Goal: Transaction & Acquisition: Subscribe to service/newsletter

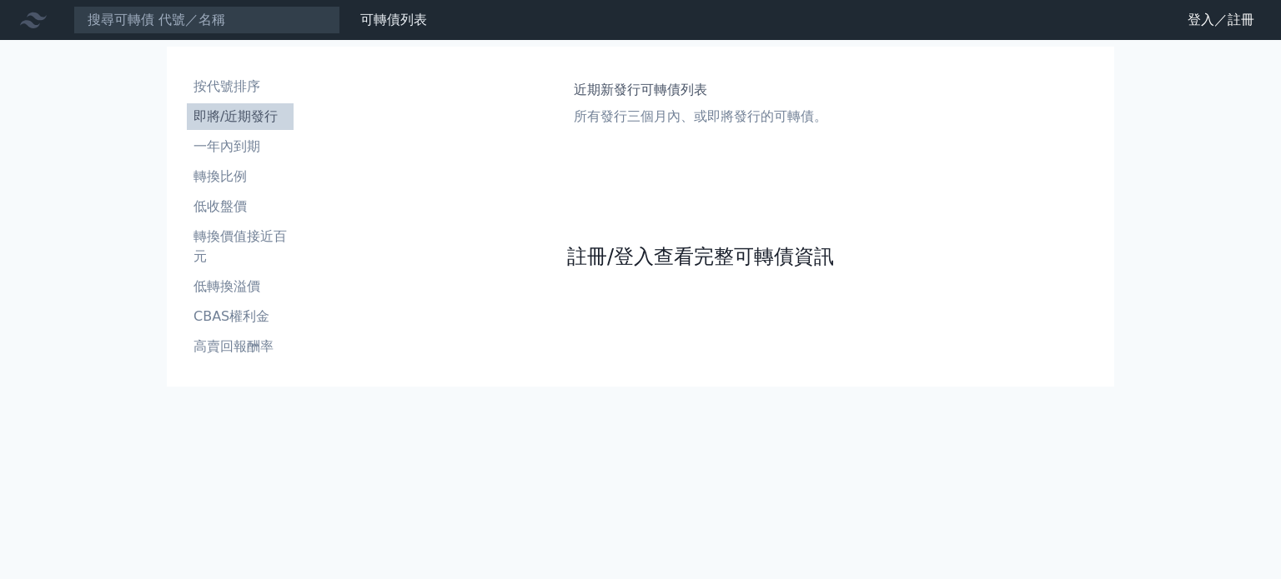
click at [633, 244] on link "註冊/登入查看完整可轉債資訊" at bounding box center [700, 256] width 267 height 27
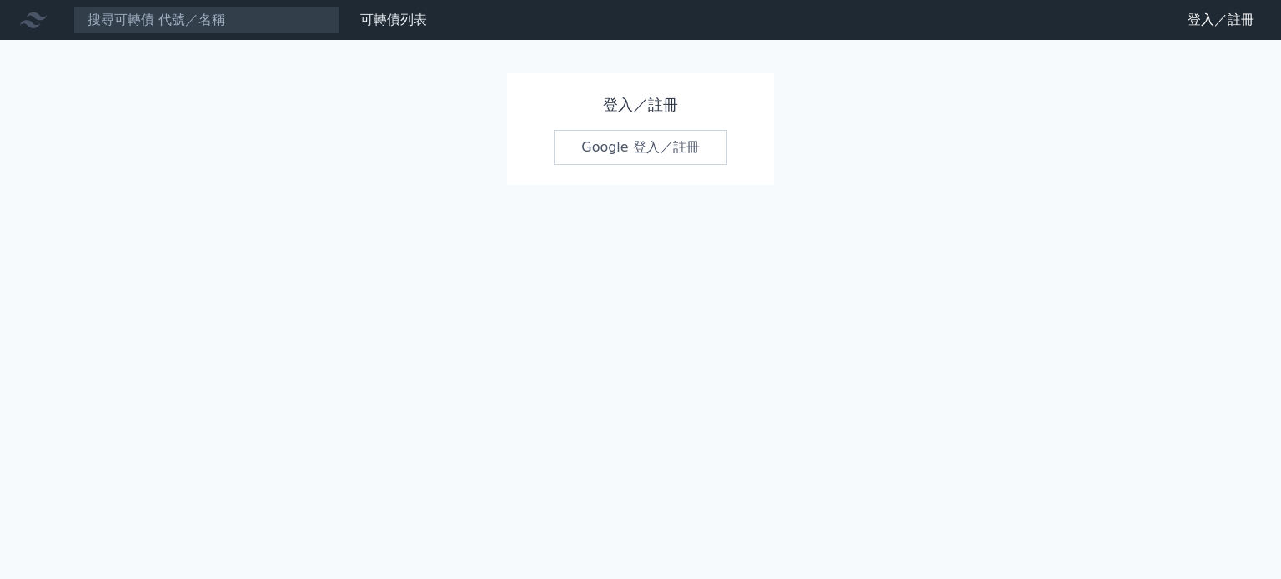
click at [606, 130] on link "Google 登入／註冊" at bounding box center [640, 147] width 173 height 35
